Goal: Find specific page/section: Find specific page/section

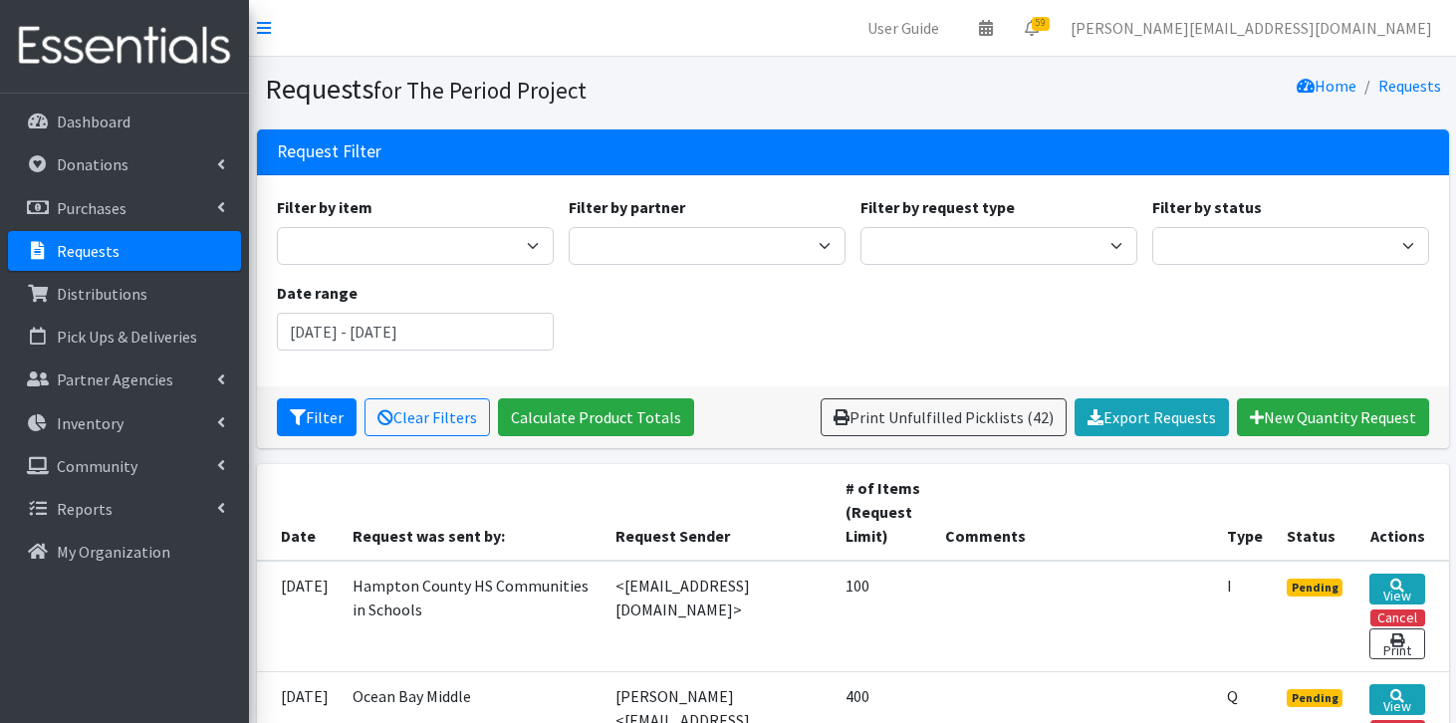
scroll to position [528, 0]
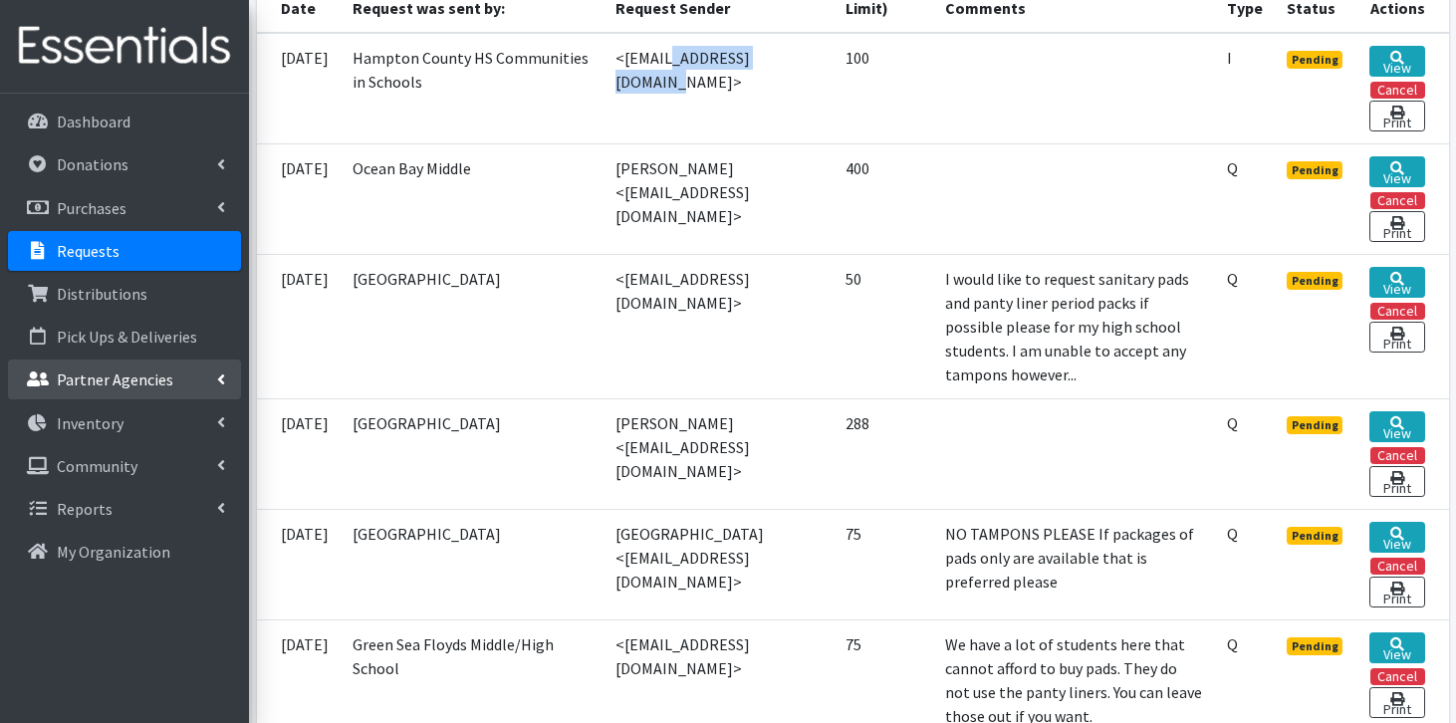
click at [143, 383] on p "Partner Agencies" at bounding box center [115, 380] width 117 height 20
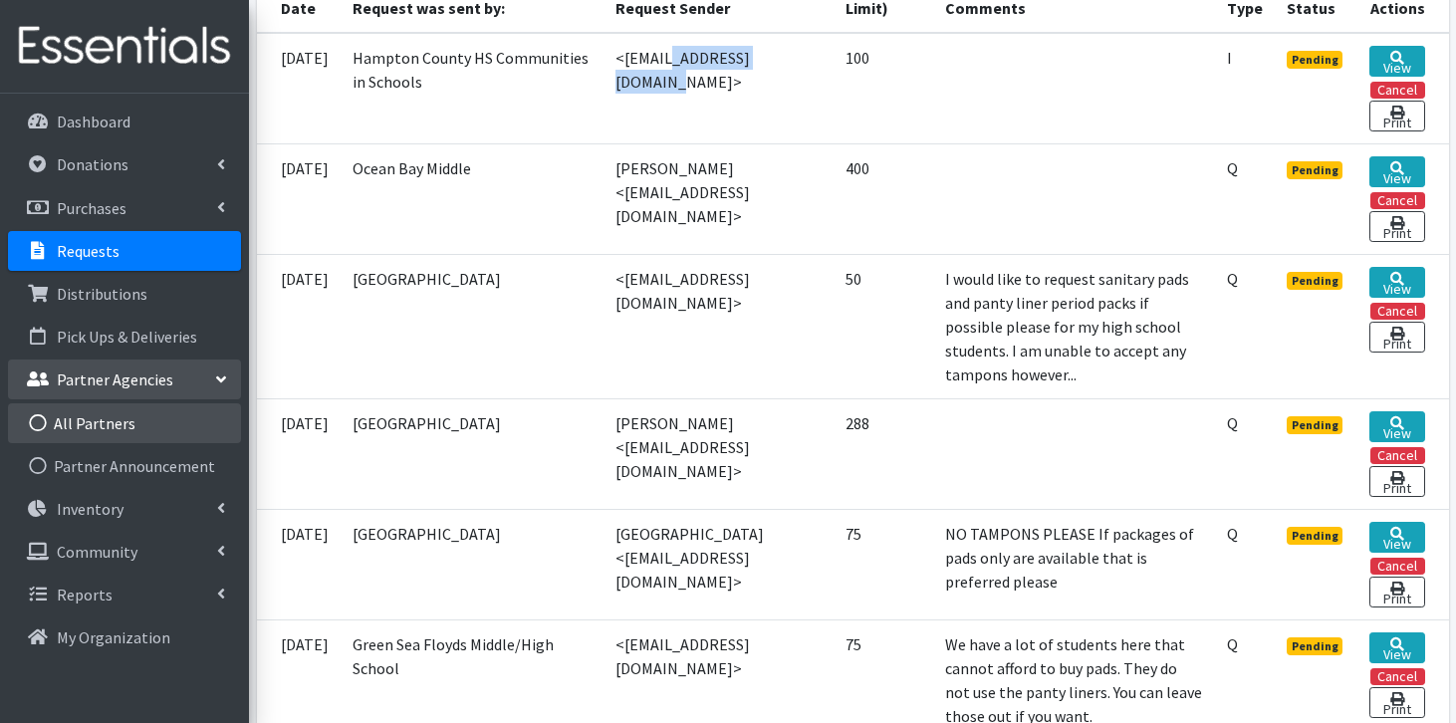
click at [125, 439] on link "All Partners" at bounding box center [124, 423] width 233 height 40
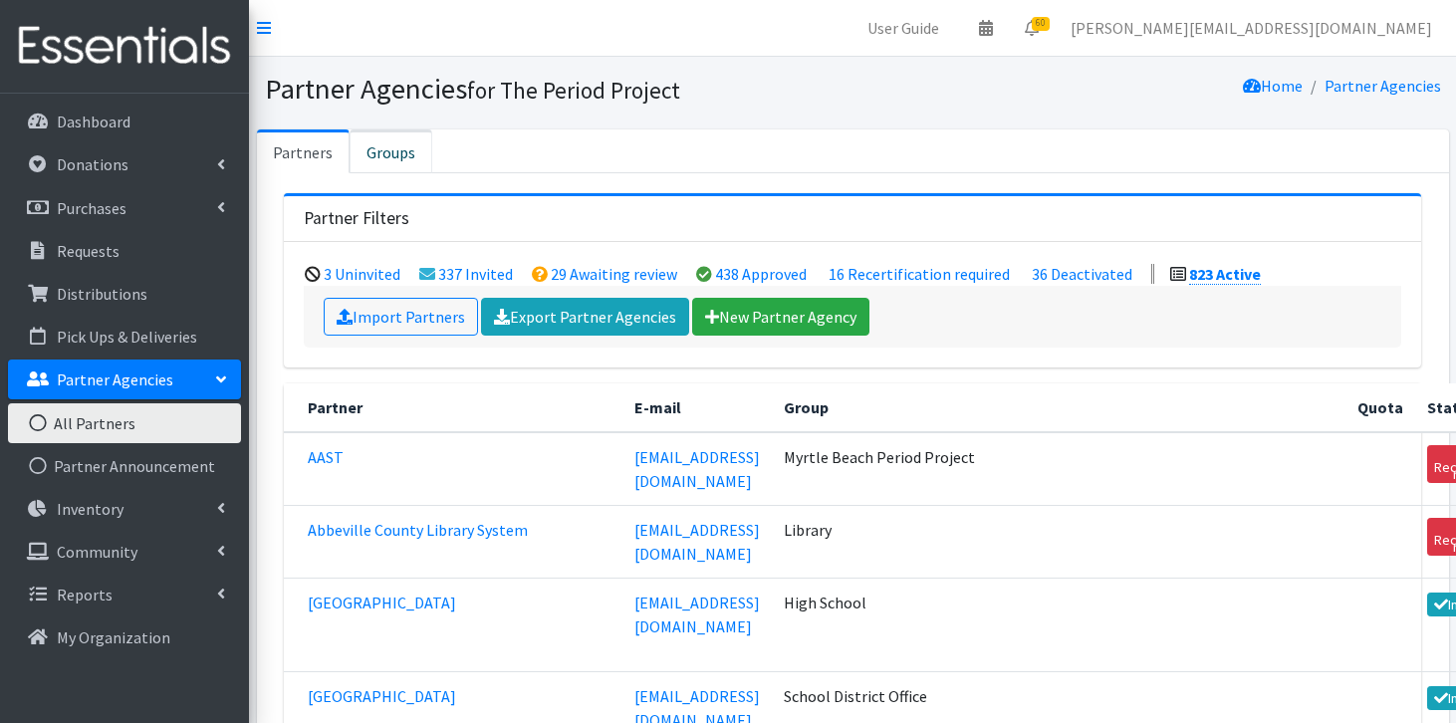
click at [398, 153] on link "Groups" at bounding box center [391, 152] width 83 height 44
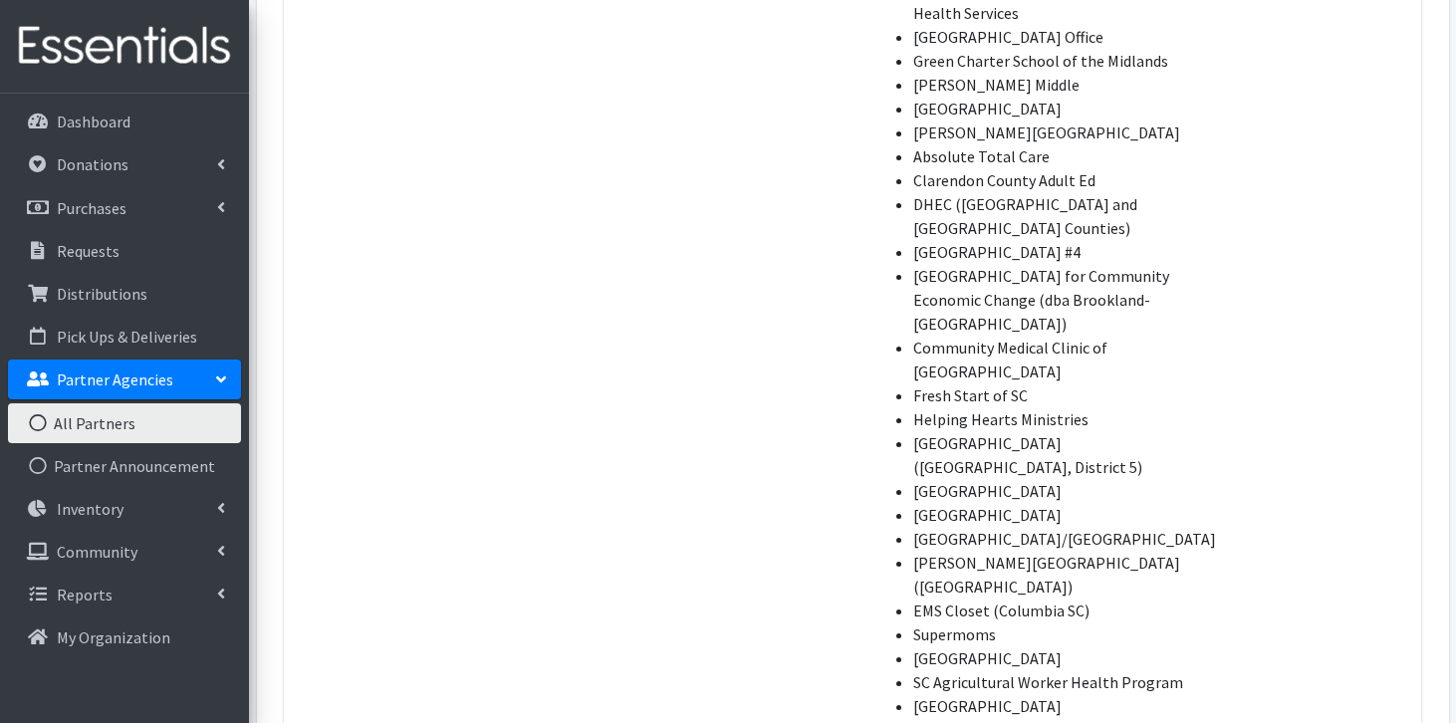
scroll to position [15864, 0]
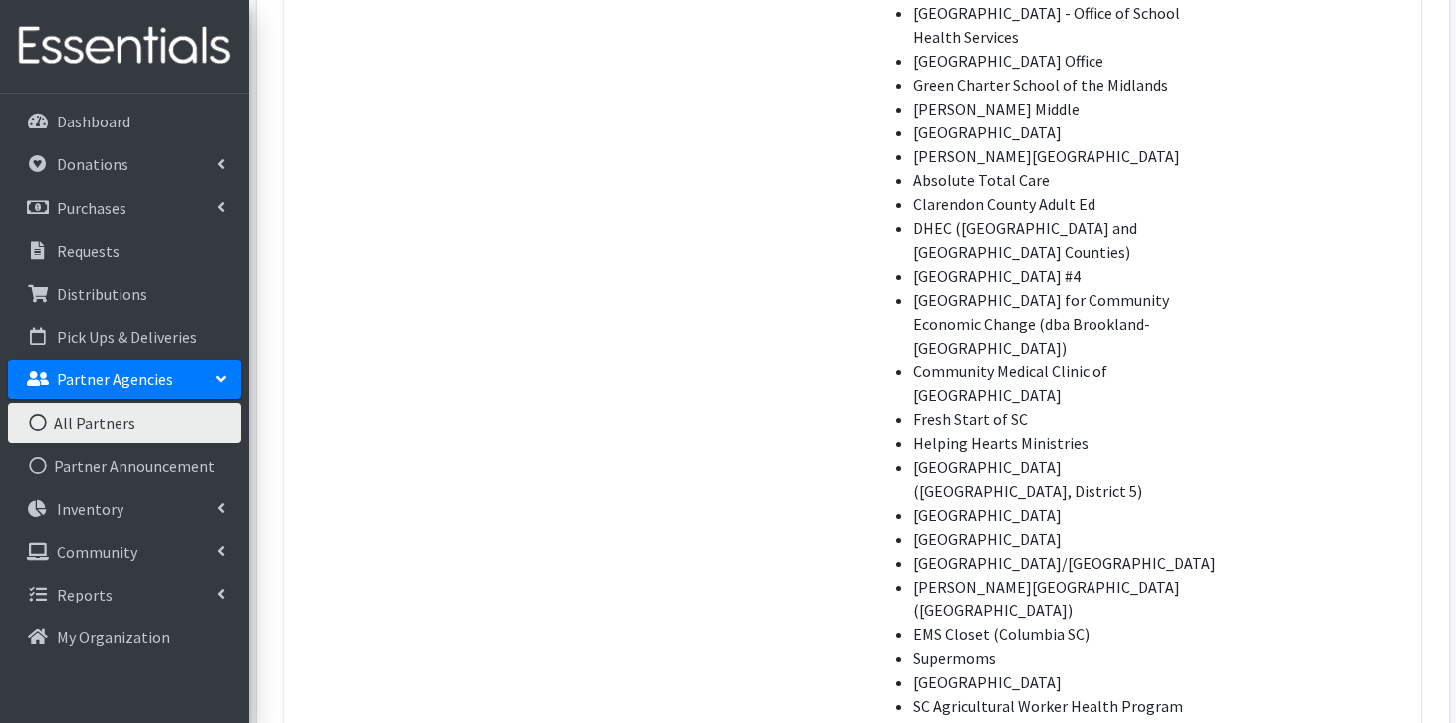
drag, startPoint x: 678, startPoint y: 113, endPoint x: 867, endPoint y: 444, distance: 381.4
copy ul "La Clinica Gratis/The Free Clinic (Greenwood) Ninety-Six High School/Edgewood M…"
click at [122, 426] on link "All Partners" at bounding box center [124, 423] width 233 height 40
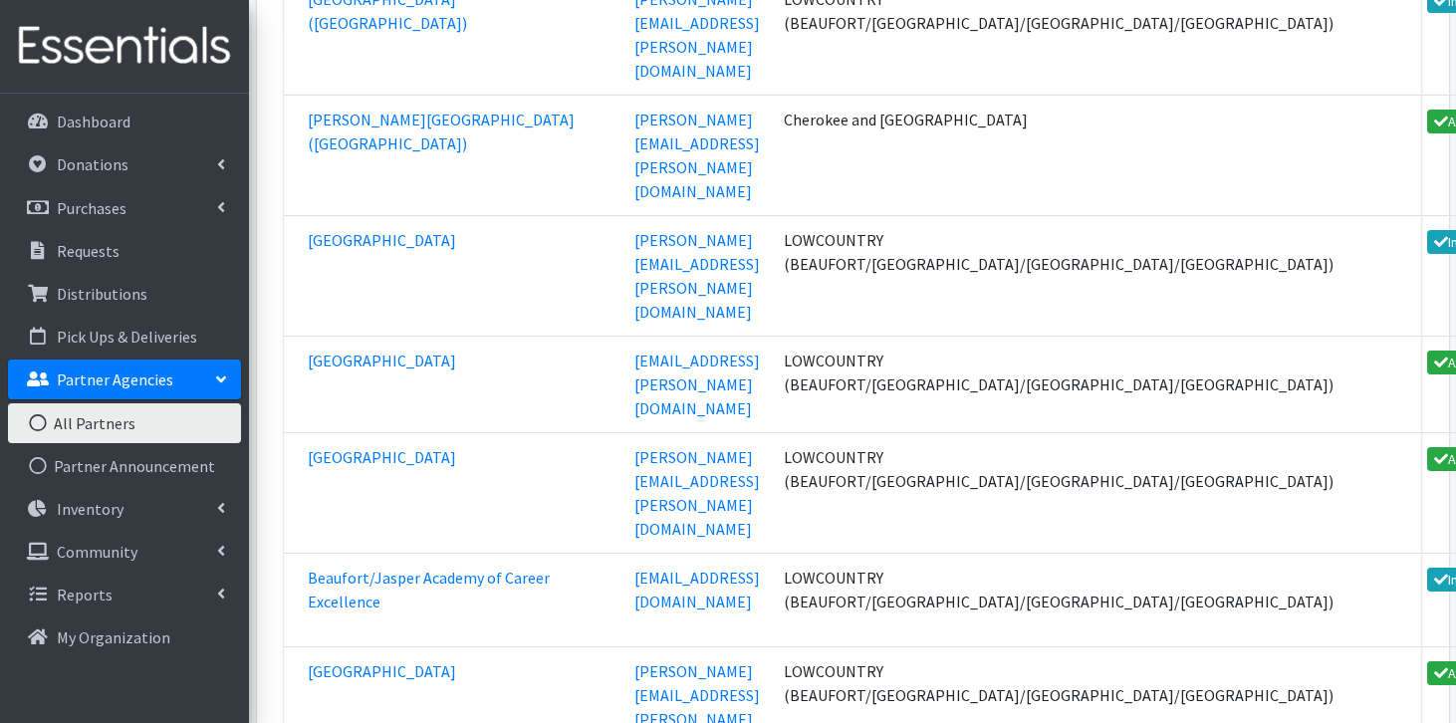
scroll to position [4537, 0]
